Goal: Use online tool/utility: Utilize a website feature to perform a specific function

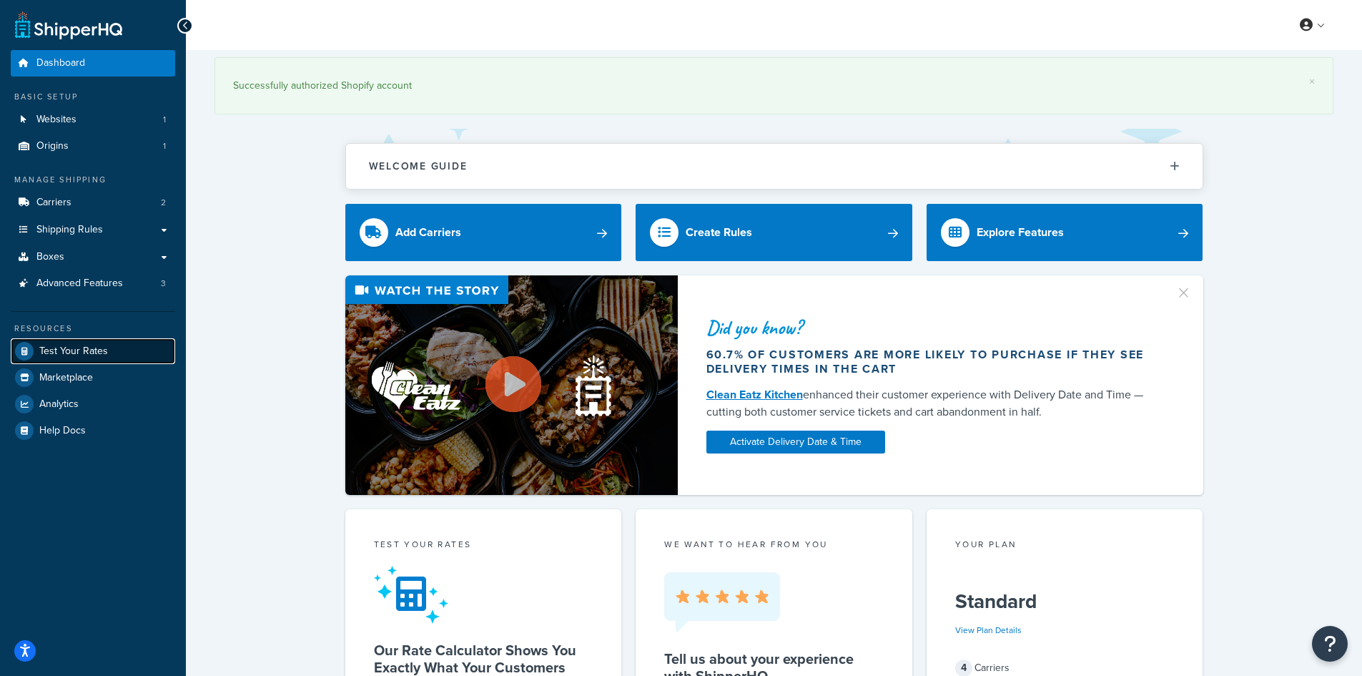
click at [119, 355] on link "Test Your Rates" at bounding box center [93, 351] width 164 height 26
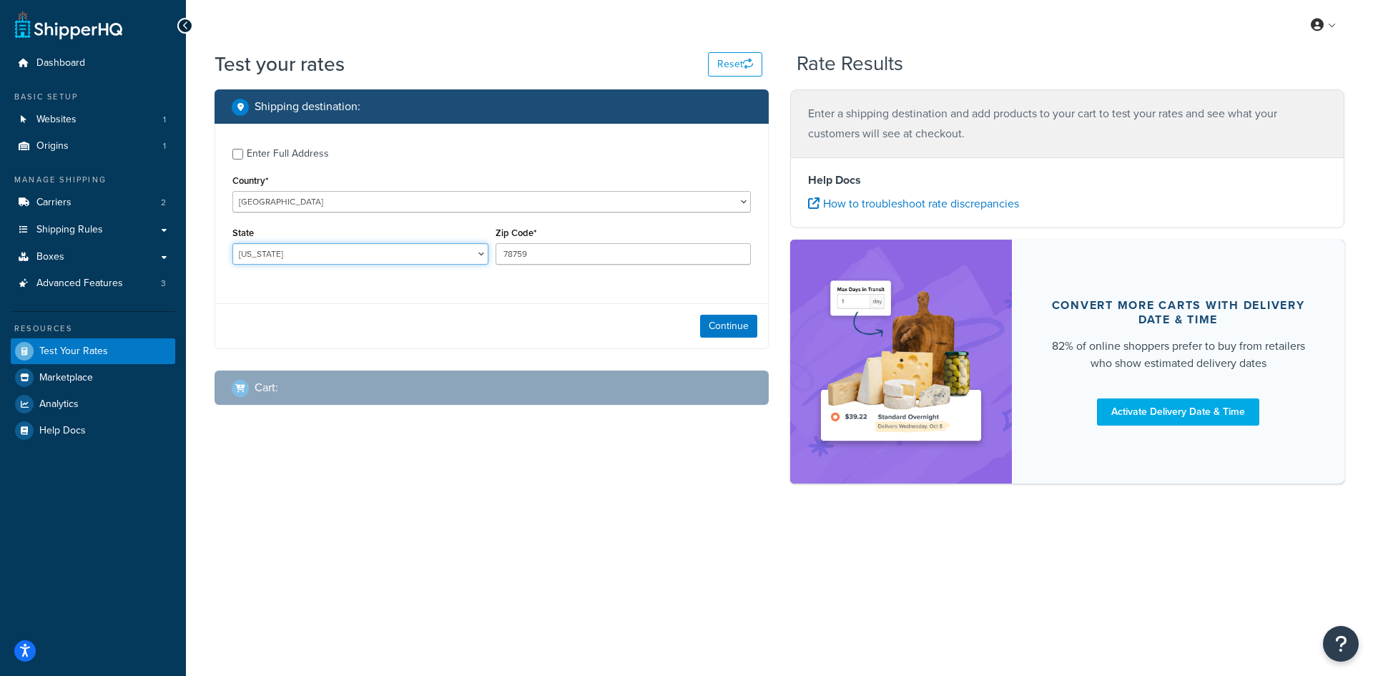
click at [297, 259] on select "[US_STATE] [US_STATE] [US_STATE] [US_STATE] [US_STATE] Armed Forces Americas Ar…" at bounding box center [360, 253] width 256 height 21
select select "NY"
click at [232, 243] on select "[US_STATE] [US_STATE] [US_STATE] [US_STATE] [US_STATE] Armed Forces Americas Ar…" at bounding box center [360, 253] width 256 height 21
click at [534, 255] on input "78759" at bounding box center [624, 253] width 256 height 21
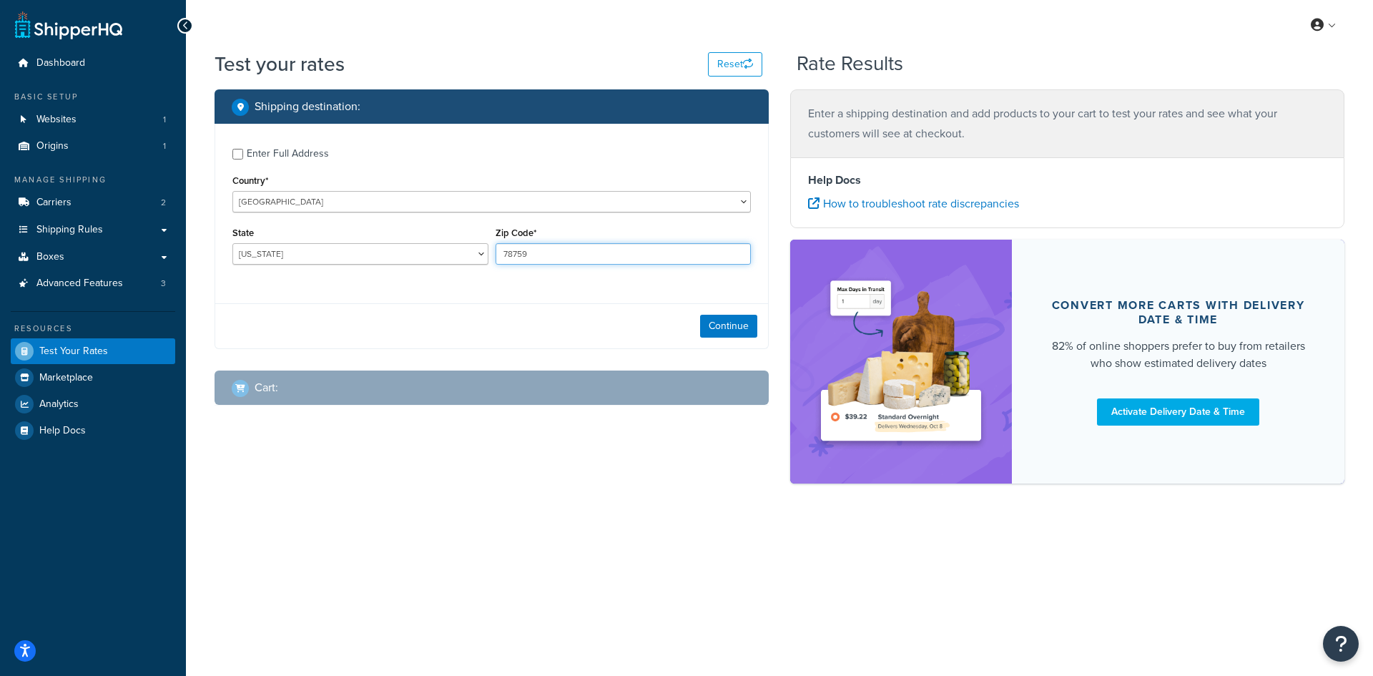
paste input "11215"
type input "11215"
click at [712, 328] on button "Continue" at bounding box center [728, 326] width 57 height 23
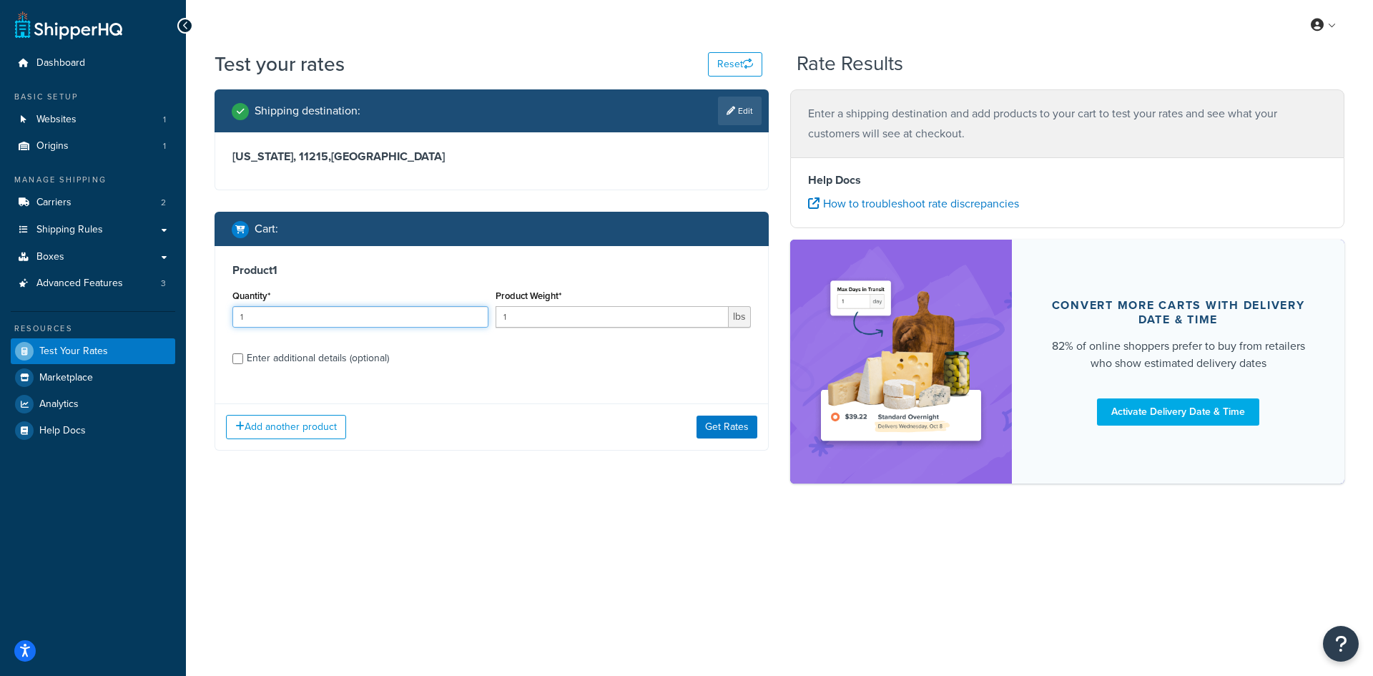
click at [372, 318] on input "1" at bounding box center [360, 316] width 256 height 21
type input "100"
click at [562, 320] on input "1" at bounding box center [613, 316] width 234 height 21
type input "0.04"
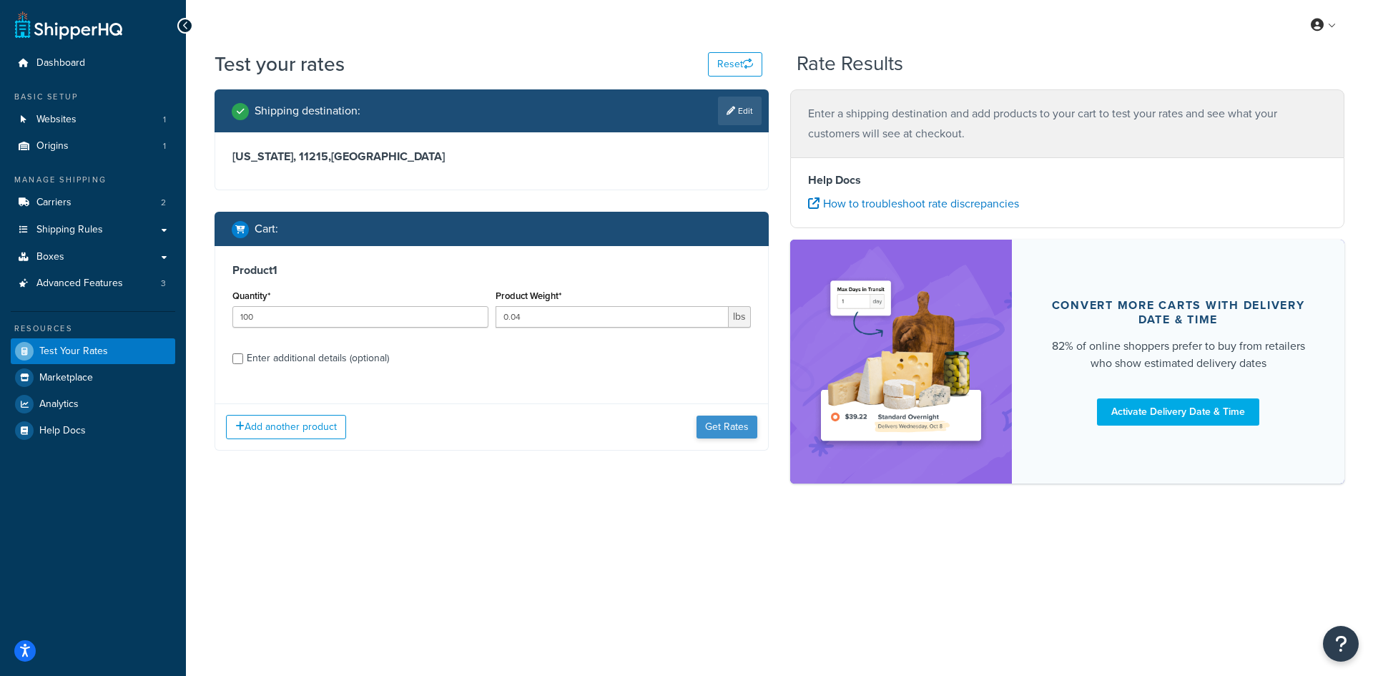
drag, startPoint x: 715, startPoint y: 415, endPoint x: 717, endPoint y: 422, distance: 7.3
click at [717, 422] on div "Add another product Get Rates" at bounding box center [491, 426] width 553 height 46
click at [724, 428] on button "Get Rates" at bounding box center [727, 426] width 61 height 23
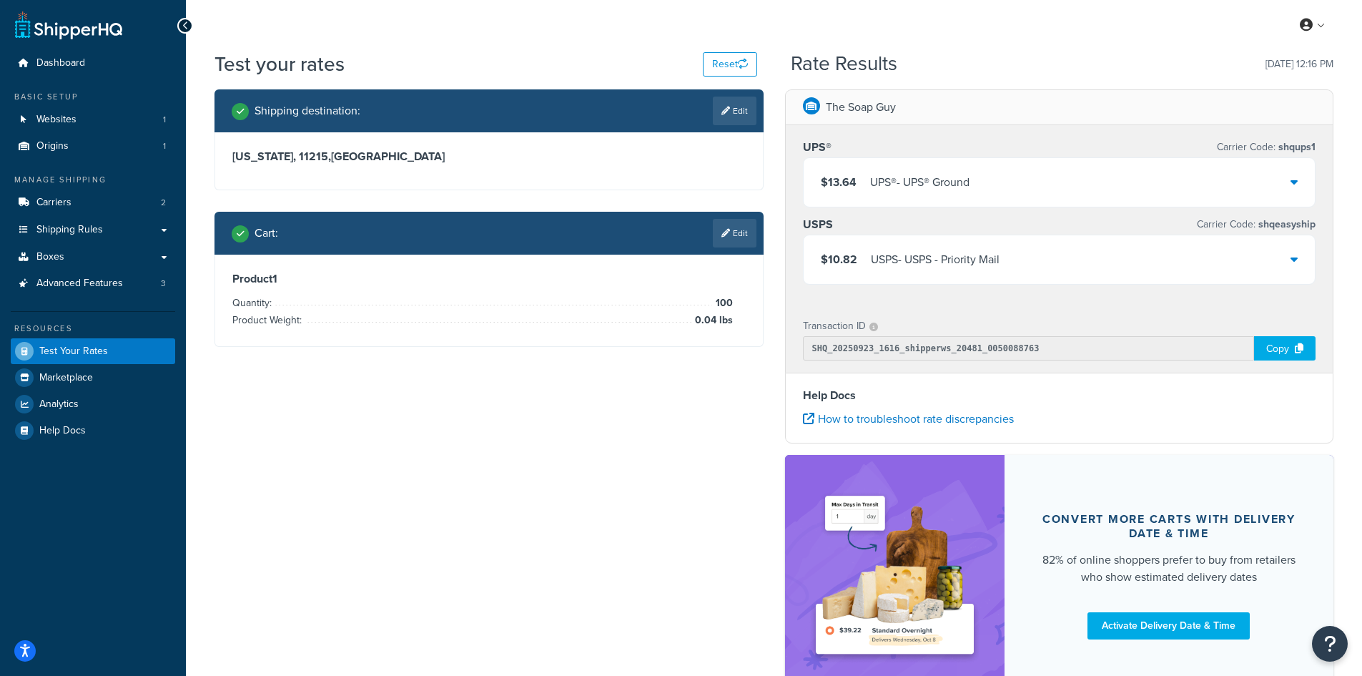
click at [897, 243] on div "$10.82 USPS - USPS - Priority Mail" at bounding box center [1060, 259] width 512 height 49
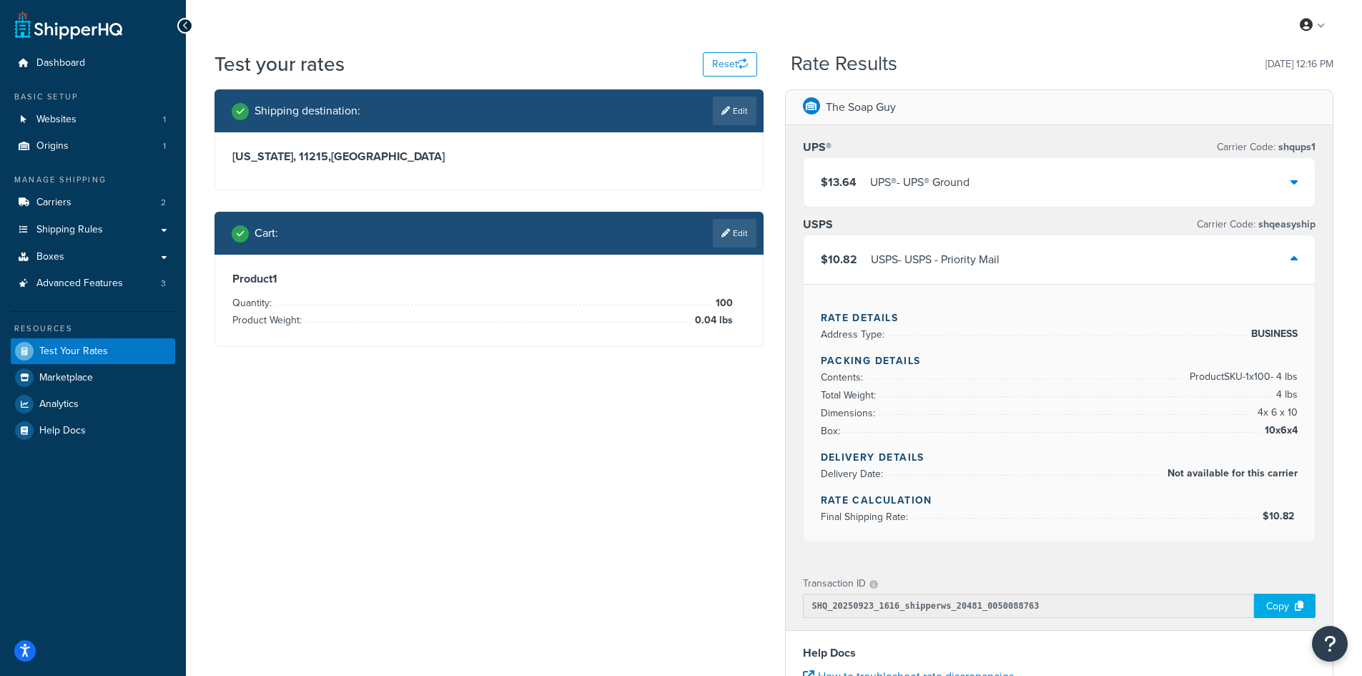
click at [917, 173] on div "UPS® - UPS® Ground" at bounding box center [919, 182] width 99 height 20
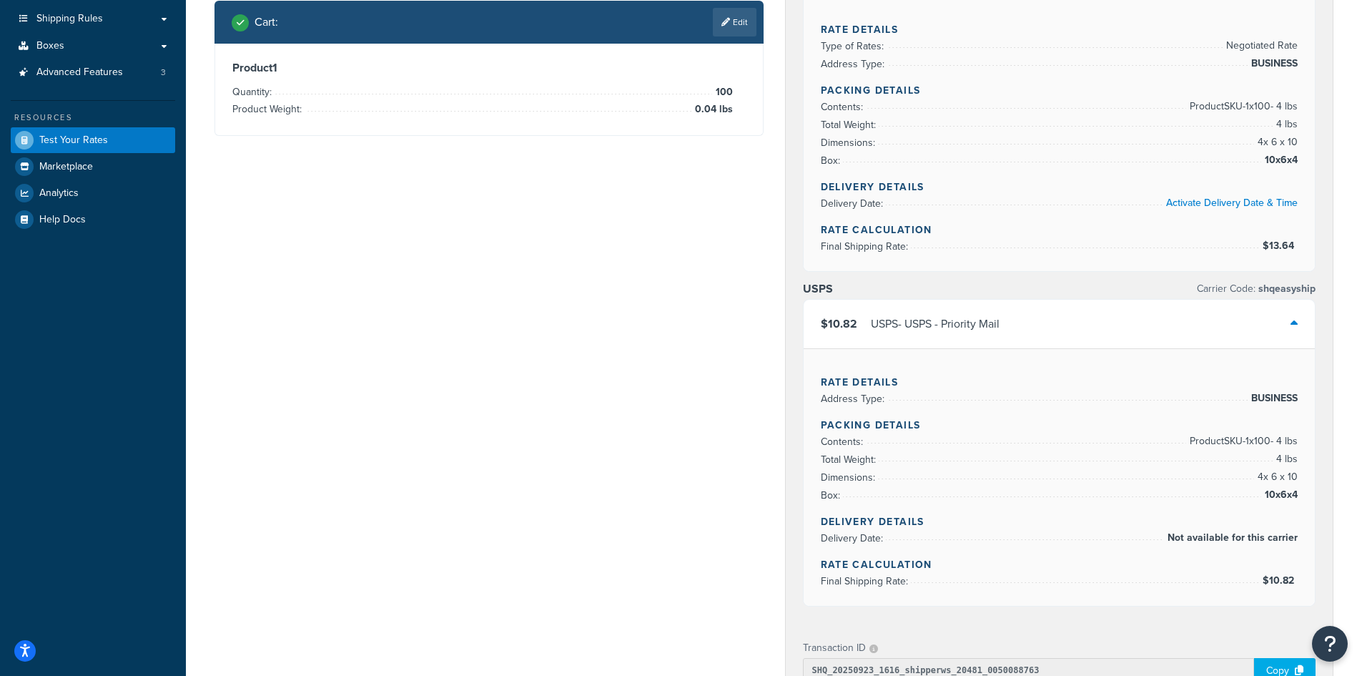
scroll to position [215, 0]
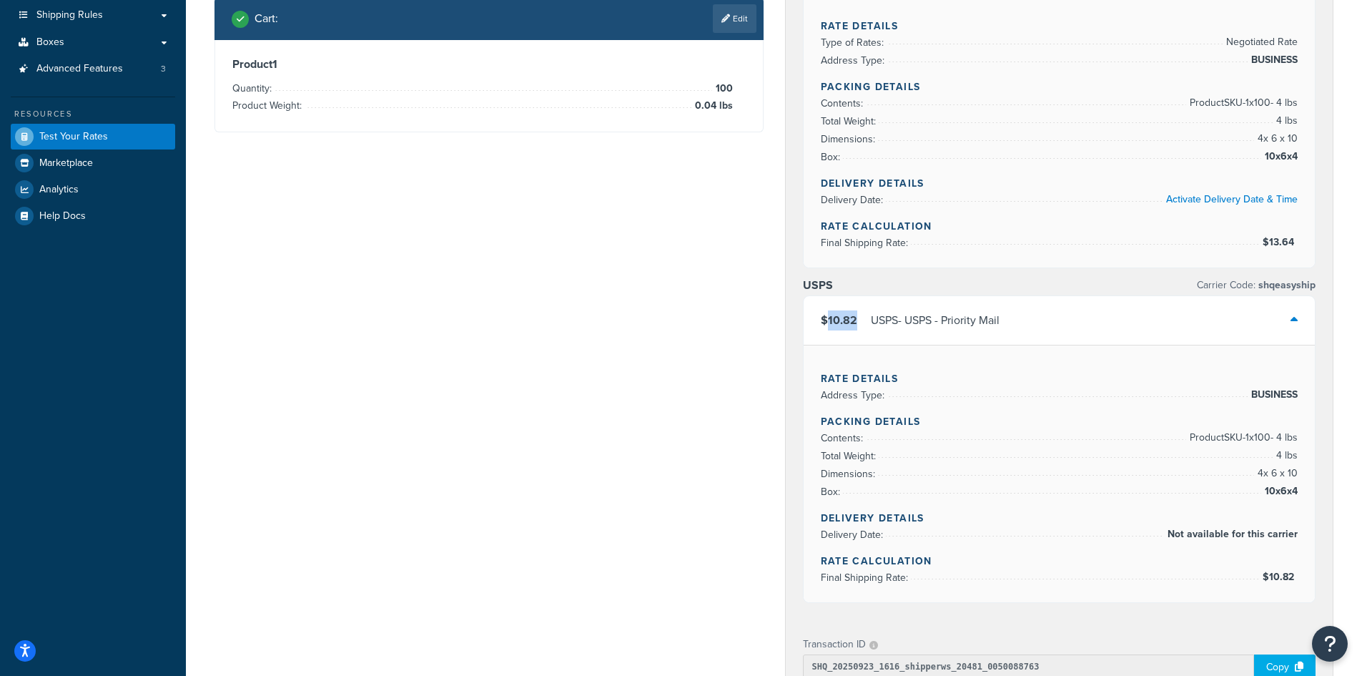
copy span "10.82"
drag, startPoint x: 861, startPoint y: 320, endPoint x: 827, endPoint y: 320, distance: 33.6
click at [827, 320] on div "$10.82 USPS - USPS - Priority Mail" at bounding box center [910, 320] width 179 height 20
